Goal: Information Seeking & Learning: Check status

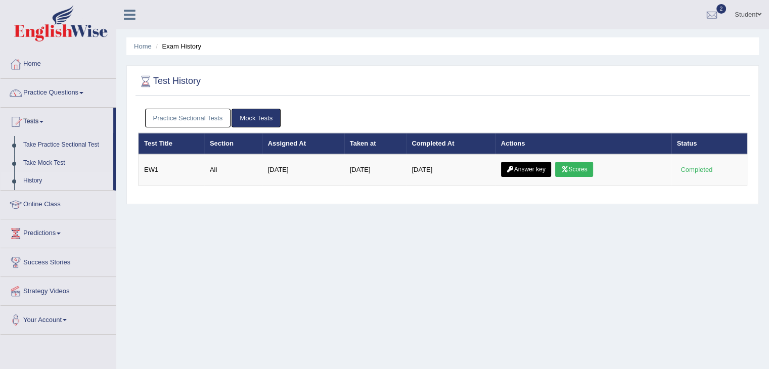
click at [247, 116] on link "Mock Tests" at bounding box center [255, 118] width 49 height 19
click at [202, 120] on link "Practice Sectional Tests" at bounding box center [188, 118] width 86 height 19
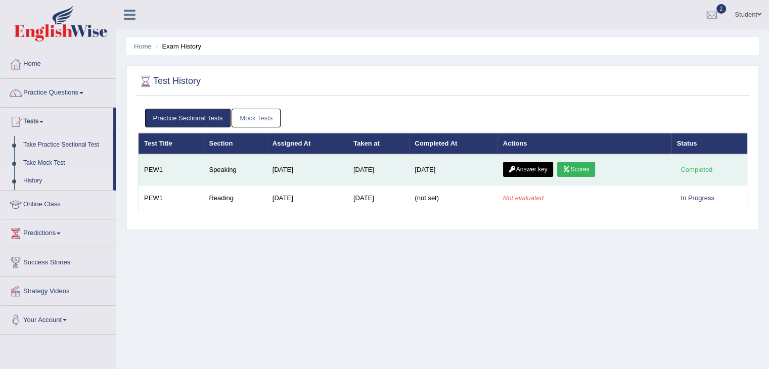
click at [584, 167] on link "Scores" at bounding box center [575, 169] width 37 height 15
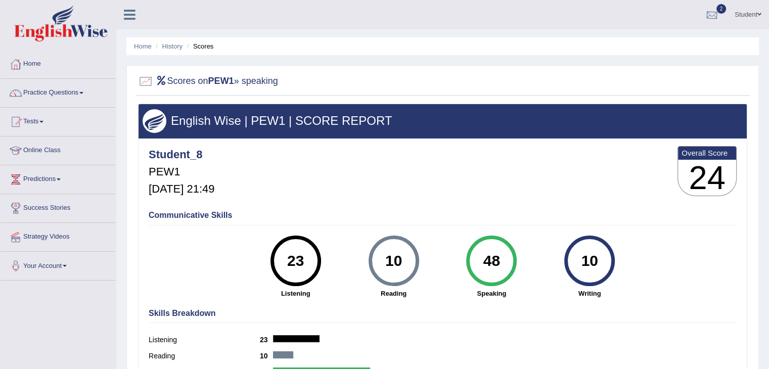
click at [712, 10] on div at bounding box center [711, 15] width 15 height 15
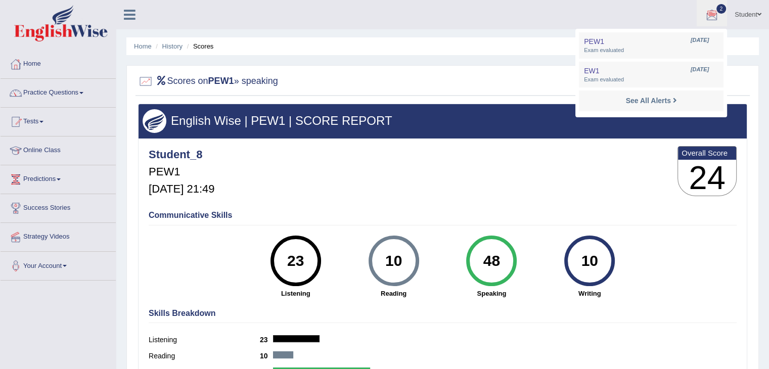
click at [589, 167] on div "Student_8 PEW1 [DATE] 21:49 Overall Score 24" at bounding box center [442, 174] width 593 height 60
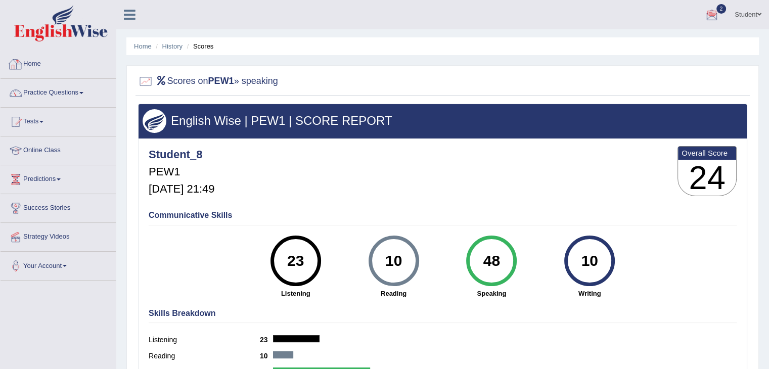
drag, startPoint x: 30, startPoint y: 66, endPoint x: 75, endPoint y: 45, distance: 49.5
click at [30, 66] on link "Home" at bounding box center [58, 62] width 115 height 25
